Goal: Navigation & Orientation: Find specific page/section

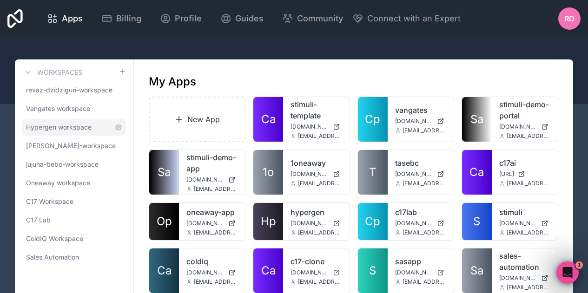
click at [68, 128] on span "Hypergen workspace" at bounding box center [59, 127] width 66 height 9
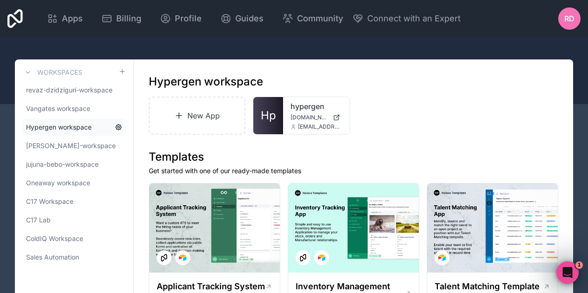
click at [117, 128] on icon at bounding box center [119, 128] width 6 height 6
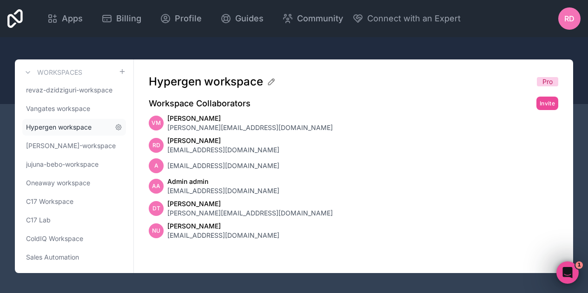
click at [99, 124] on link "Hypergen workspace" at bounding box center [74, 127] width 104 height 17
click at [50, 108] on span "Vangates workspace" at bounding box center [58, 108] width 64 height 9
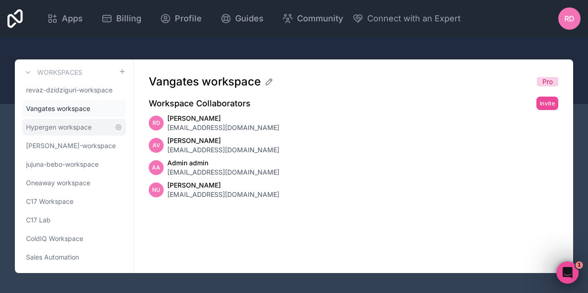
click at [54, 122] on link "Hypergen workspace" at bounding box center [74, 127] width 104 height 17
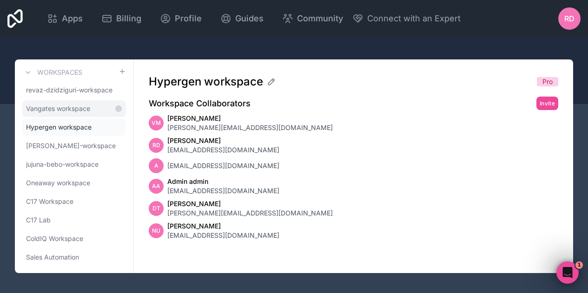
click at [86, 100] on link "Vangates workspace" at bounding box center [74, 108] width 104 height 17
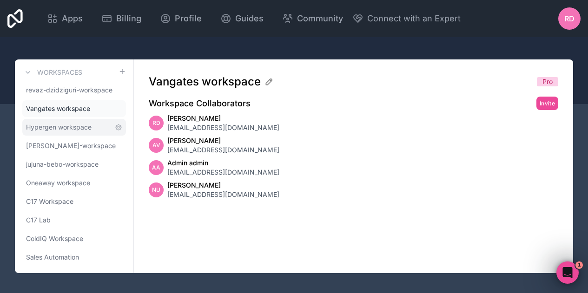
click at [81, 127] on span "Hypergen workspace" at bounding box center [59, 127] width 66 height 9
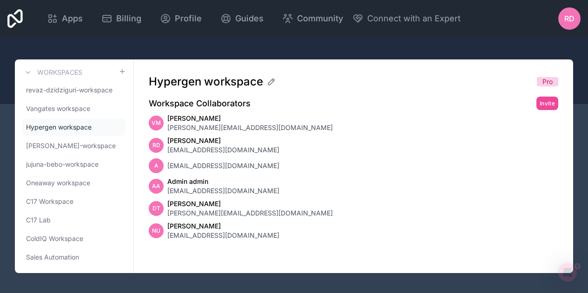
scroll to position [2, 0]
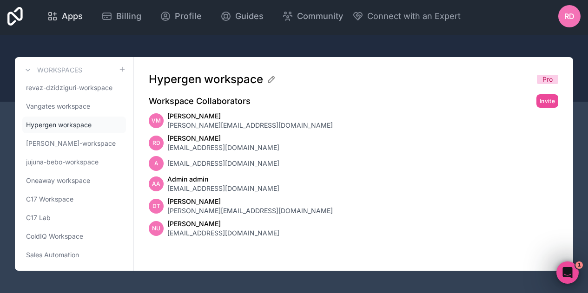
click at [69, 16] on span "Apps" at bounding box center [72, 16] width 21 height 13
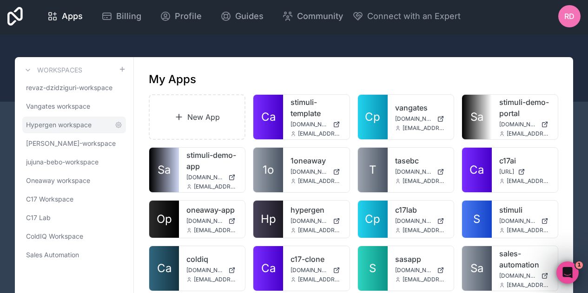
click at [72, 126] on span "Hypergen workspace" at bounding box center [59, 124] width 66 height 9
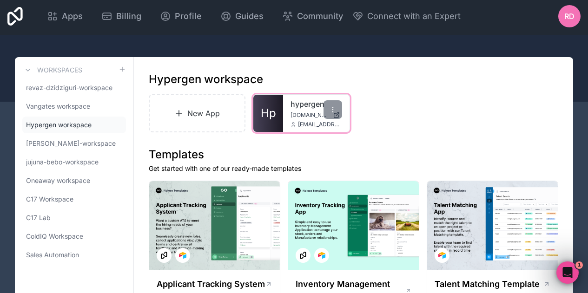
click at [296, 112] on span "[DOMAIN_NAME]" at bounding box center [309, 115] width 38 height 7
